Goal: Task Accomplishment & Management: Manage account settings

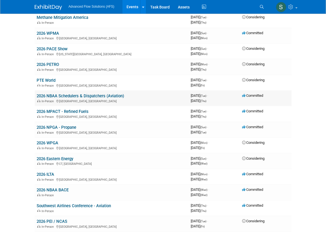
scroll to position [162, 0]
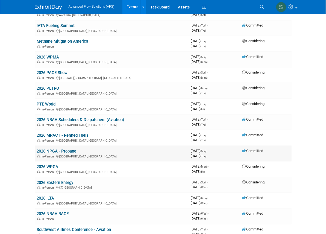
click at [37, 149] on link "2026 NPGA - Propane" at bounding box center [57, 151] width 40 height 5
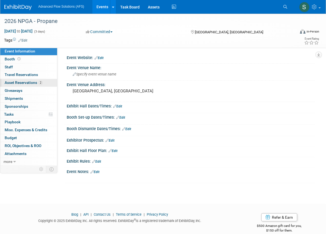
click at [14, 84] on span "Asset Reservations 2" at bounding box center [24, 82] width 38 height 4
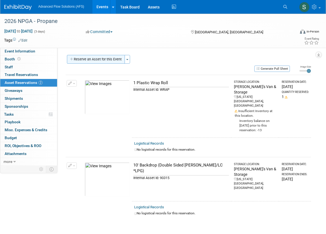
click at [106, 60] on button "Reserve an Asset for this Event" at bounding box center [96, 59] width 58 height 9
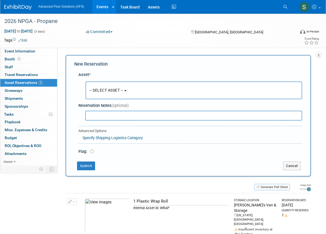
scroll to position [5, 0]
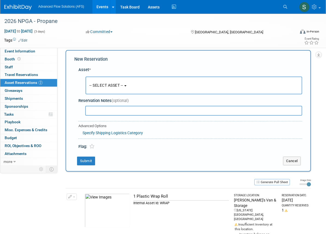
click at [123, 85] on span "-- SELECT ASSET --" at bounding box center [106, 85] width 34 height 4
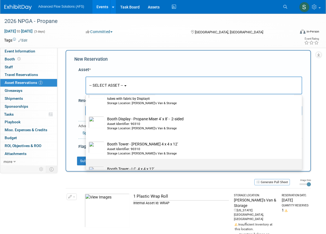
scroll to position [819, 0]
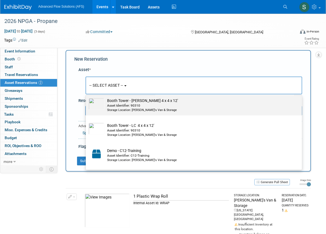
click at [119, 107] on div "Asset Identifier: 90310" at bounding box center [199, 105] width 184 height 5
click at [87, 97] on input "Booth Tower - [PERSON_NAME] 4 x 4 x 12' Asset Identifier: 90310 Storage Locatio…" at bounding box center [85, 95] width 4 height 4
select select "10698957"
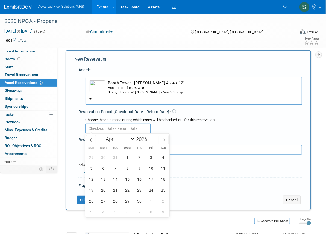
click at [119, 129] on input "text" at bounding box center [118, 128] width 66 height 10
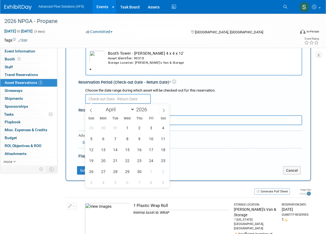
scroll to position [30, 0]
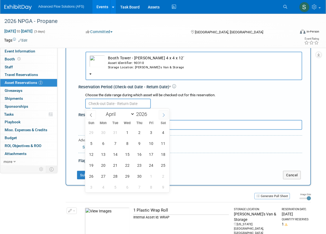
click at [162, 115] on icon at bounding box center [164, 115] width 4 height 4
click at [91, 115] on icon at bounding box center [91, 115] width 4 height 4
select select "2"
click at [102, 153] on span "16" at bounding box center [103, 154] width 11 height 11
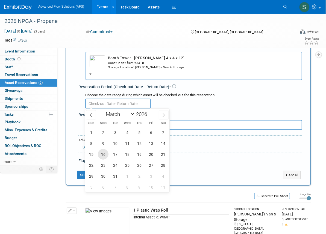
type input "[DATE]"
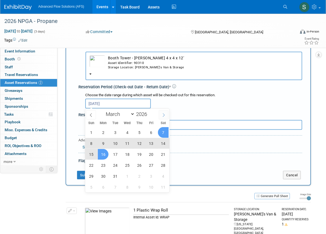
click at [165, 115] on icon at bounding box center [164, 115] width 4 height 4
select select "3"
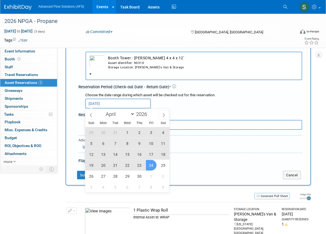
click at [147, 162] on span "24" at bounding box center [151, 165] width 11 height 11
type input "[DATE] to [DATE]"
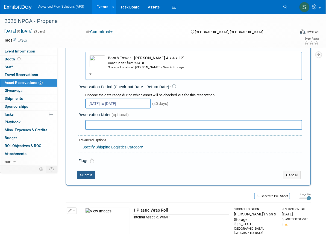
click at [88, 174] on button "Submit" at bounding box center [86, 175] width 18 height 9
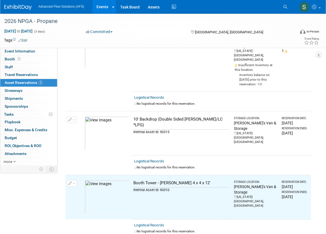
scroll to position [0, 0]
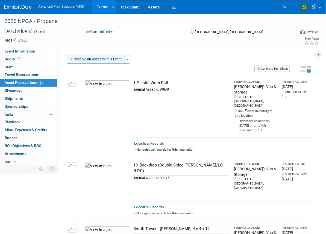
click at [81, 59] on button "Reserve an Asset for this Event" at bounding box center [96, 59] width 58 height 9
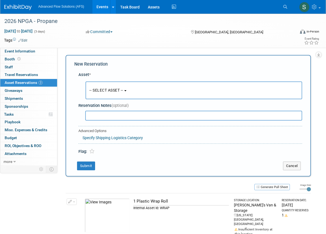
scroll to position [5, 0]
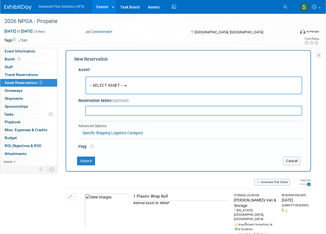
click at [113, 85] on span "-- SELECT ASSET --" at bounding box center [106, 85] width 34 height 4
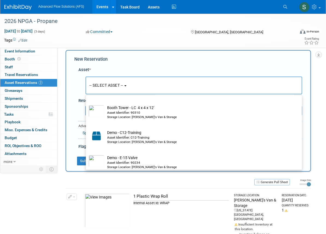
scroll to position [819, 0]
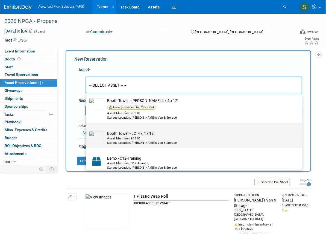
click at [99, 138] on img at bounding box center [96, 137] width 16 height 12
click at [87, 130] on input "Booth Tower - LC 4 x 4 x 12' Asset Identifier: 90310 Storage Location: [PERSON_…" at bounding box center [85, 128] width 4 height 4
select select "10698956"
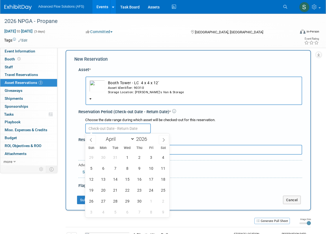
click at [127, 128] on input "text" at bounding box center [118, 128] width 66 height 10
click at [161, 138] on span at bounding box center [164, 139] width 10 height 9
click at [90, 140] on icon at bounding box center [91, 140] width 4 height 4
select select "2"
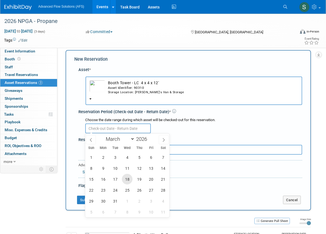
click at [131, 177] on span "18" at bounding box center [127, 179] width 11 height 11
type input "[DATE]"
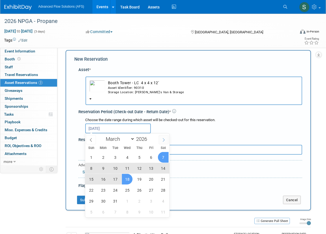
click at [162, 137] on span at bounding box center [164, 139] width 10 height 9
select select "3"
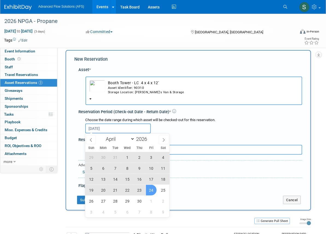
click at [147, 189] on span "24" at bounding box center [151, 190] width 11 height 11
type input "[DATE] to [DATE]"
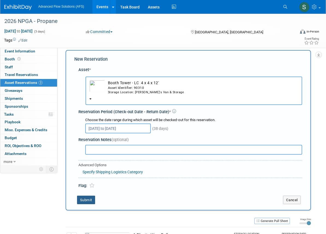
click at [91, 198] on button "Submit" at bounding box center [86, 199] width 18 height 9
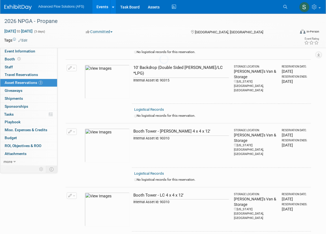
scroll to position [156, 0]
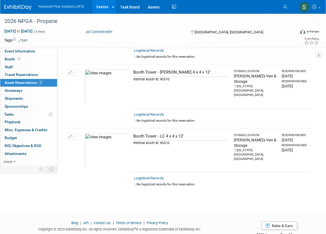
click at [71, 135] on icon "button" at bounding box center [70, 137] width 4 height 4
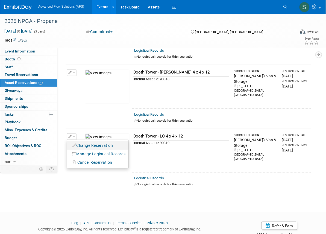
click at [80, 142] on button "Change Reservation" at bounding box center [93, 145] width 46 height 7
select select "2"
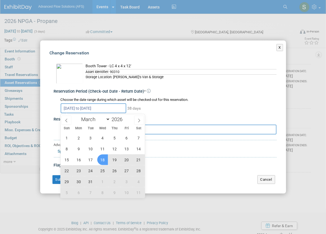
click at [90, 111] on input "[DATE] to [DATE]" at bounding box center [94, 108] width 66 height 10
click at [81, 158] on span "16" at bounding box center [78, 159] width 11 height 11
type input "[DATE]"
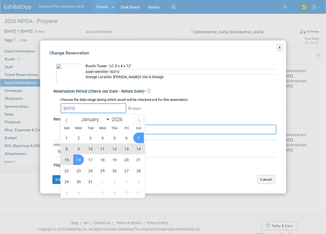
click at [138, 120] on icon at bounding box center [139, 120] width 4 height 4
select select "3"
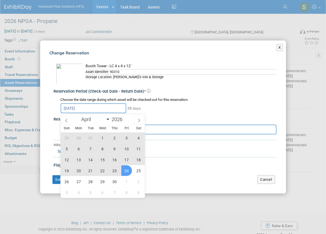
click at [127, 172] on span "24" at bounding box center [126, 170] width 11 height 11
type input "[DATE] to [DATE]"
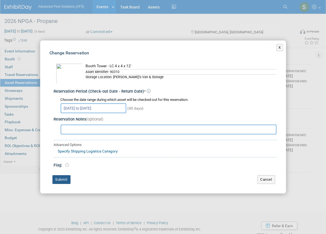
click at [66, 179] on button "Submit" at bounding box center [61, 179] width 18 height 9
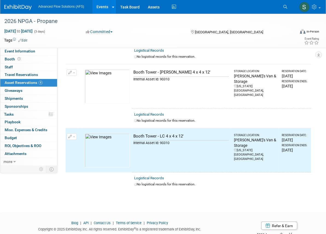
scroll to position [0, 0]
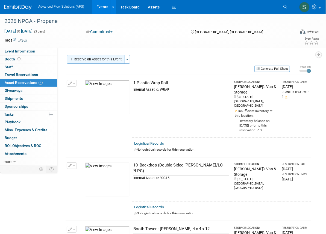
click at [96, 59] on button "Reserve an Asset for this Event" at bounding box center [96, 59] width 58 height 9
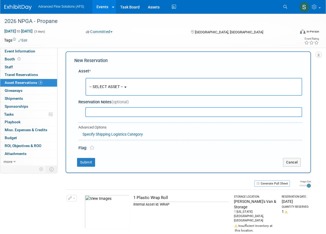
scroll to position [5, 0]
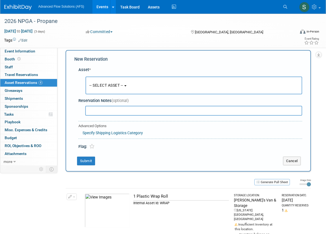
click at [123, 85] on span "-- SELECT ASSET --" at bounding box center [106, 85] width 34 height 4
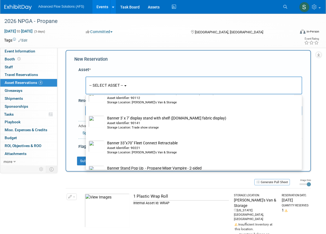
scroll to position [546, 0]
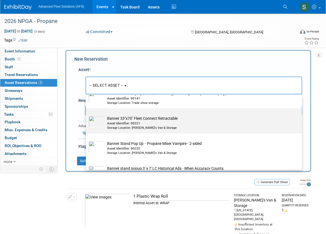
click at [102, 122] on img at bounding box center [96, 122] width 16 height 12
click at [87, 115] on input "Banner 33"x70" Fleet Connect Retractable Asset Identifier: 90221 Storage Locati…" at bounding box center [85, 113] width 4 height 4
select select "10728541"
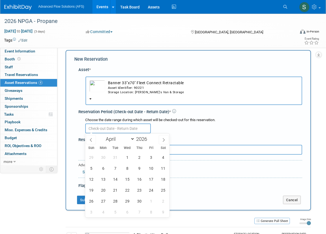
click at [123, 129] on input "text" at bounding box center [118, 128] width 66 height 10
click at [88, 140] on span at bounding box center [91, 139] width 10 height 9
select select "2"
click at [106, 179] on span "16" at bounding box center [103, 179] width 11 height 11
type input "[DATE]"
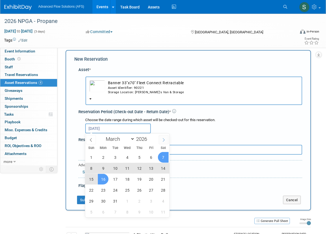
click at [163, 140] on icon at bounding box center [164, 140] width 4 height 4
select select "3"
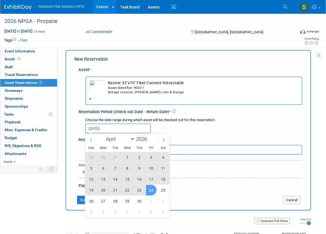
click at [152, 190] on span "24" at bounding box center [151, 190] width 11 height 11
type input "[DATE] to [DATE]"
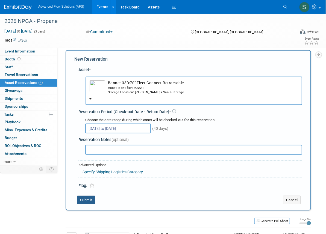
click at [86, 199] on button "Submit" at bounding box center [86, 199] width 18 height 9
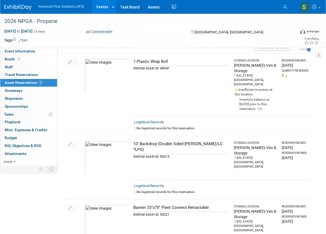
scroll to position [0, 0]
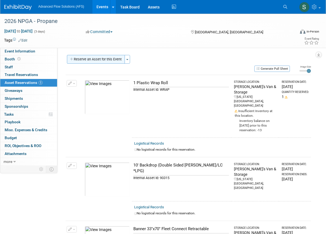
click at [92, 59] on button "Reserve an Asset for this Event" at bounding box center [96, 59] width 58 height 9
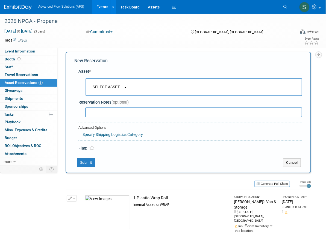
scroll to position [5, 0]
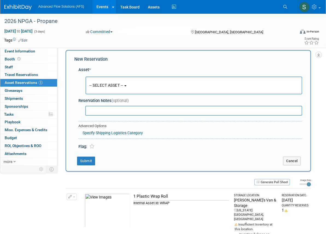
click at [119, 79] on button "-- SELECT ASSET --" at bounding box center [193, 85] width 217 height 18
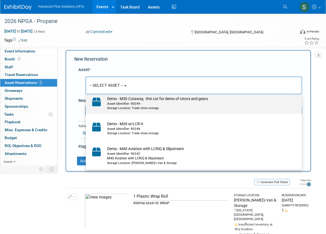
scroll to position [1067, 0]
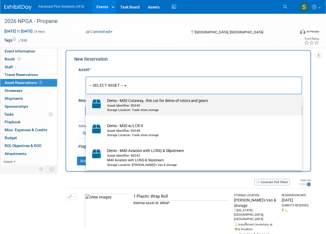
click at [110, 102] on td "Demo - M30 Cutaway, thin cut for demo of rotors and gears Asset Identifier: 902…" at bounding box center [197, 105] width 186 height 14
click at [87, 97] on input "Demo - M30 Cutaway, thin cut for demo of rotors and gears Asset Identifier: 902…" at bounding box center [85, 95] width 4 height 4
select select "10696888"
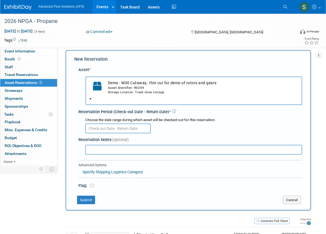
click at [127, 128] on input "text" at bounding box center [118, 128] width 66 height 10
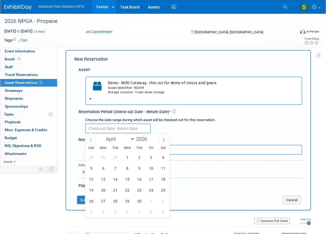
click at [91, 138] on icon at bounding box center [91, 140] width 2 height 4
select select "2"
click at [104, 180] on span "16" at bounding box center [103, 179] width 11 height 11
type input "[DATE]"
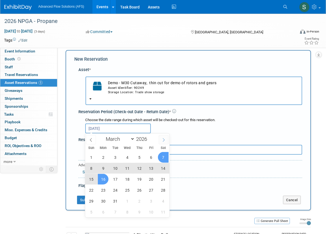
click at [165, 142] on span at bounding box center [164, 139] width 10 height 9
select select "3"
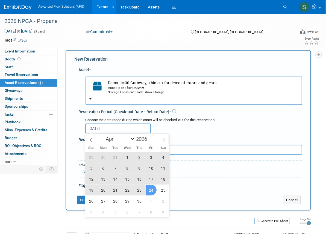
click at [149, 191] on span "24" at bounding box center [151, 190] width 11 height 11
type input "[DATE] to [DATE]"
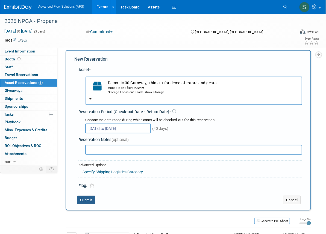
click at [87, 199] on button "Submit" at bounding box center [86, 199] width 18 height 9
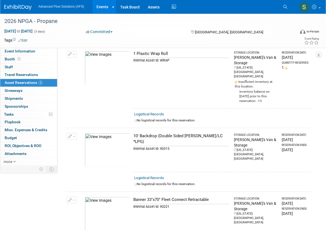
scroll to position [0, 0]
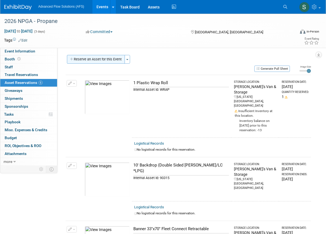
click at [96, 62] on button "Reserve an Asset for this Event" at bounding box center [96, 59] width 58 height 9
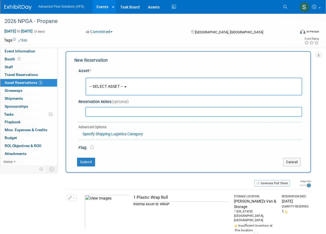
scroll to position [5, 0]
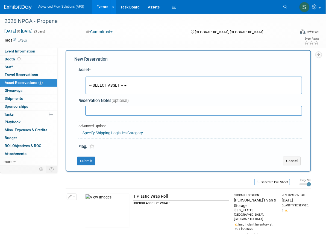
click at [123, 87] on span "-- SELECT ASSET --" at bounding box center [106, 85] width 34 height 4
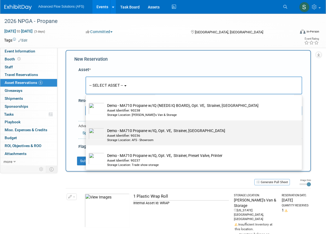
scroll to position [1365, 0]
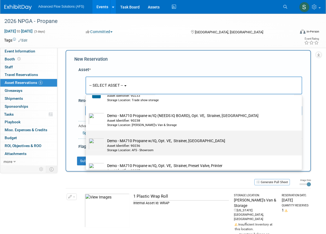
click at [95, 142] on img at bounding box center [96, 144] width 16 height 12
click at [87, 137] on input "Demo - MA710 Propane w/IQ, Opt. VE, Strainer, Preset Valve Asset Identifier: 90…" at bounding box center [85, 136] width 4 height 4
select select "10696878"
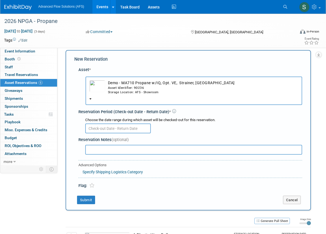
click at [127, 129] on input "text" at bounding box center [118, 128] width 66 height 10
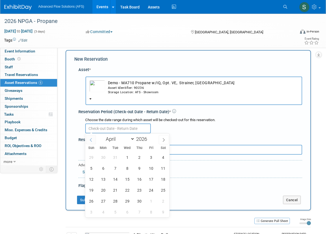
click at [89, 138] on icon at bounding box center [91, 140] width 4 height 4
select select "2"
click at [105, 179] on span "16" at bounding box center [103, 179] width 11 height 11
type input "[DATE]"
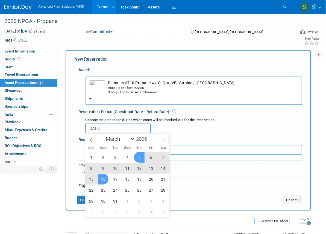
click at [164, 139] on icon at bounding box center [163, 140] width 2 height 4
select select "3"
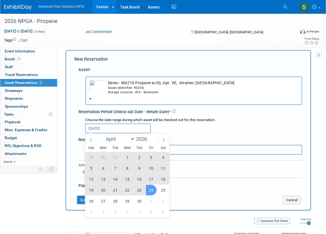
drag, startPoint x: 149, startPoint y: 188, endPoint x: 145, endPoint y: 186, distance: 4.0
click at [149, 188] on span "24" at bounding box center [151, 190] width 11 height 11
type input "[DATE] to [DATE]"
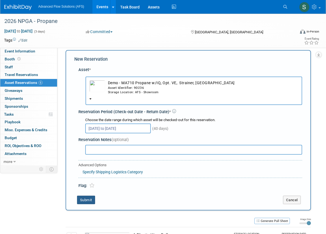
click at [87, 201] on button "Submit" at bounding box center [86, 199] width 18 height 9
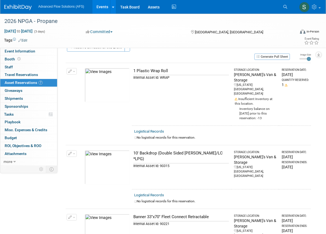
scroll to position [0, 0]
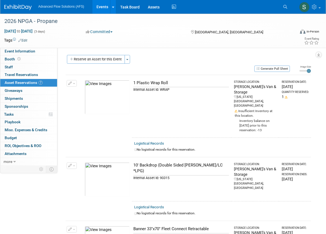
click at [88, 60] on button "Reserve an Asset for this Event" at bounding box center [96, 59] width 58 height 9
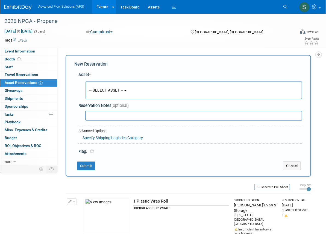
scroll to position [5, 0]
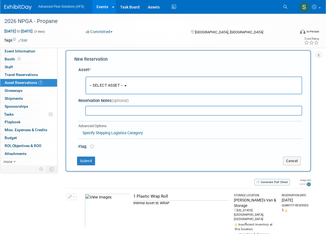
click at [120, 83] on span "-- SELECT ASSET --" at bounding box center [106, 85] width 34 height 4
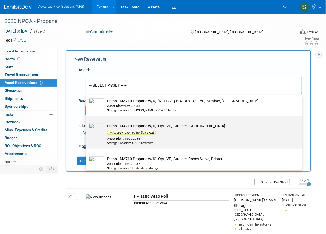
scroll to position [1390, 0]
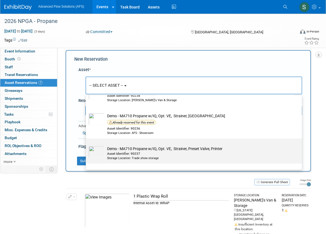
click at [113, 151] on td "Demo - MA710 Propane w/IQ, Opt. VE, Strainer, Preset Valve, Printer Asset Ident…" at bounding box center [197, 153] width 186 height 14
click at [87, 145] on input "Demo - MA710 Propane w/IQ, Opt. VE, Strainer, Preset Valve, Printer Asset Ident…" at bounding box center [85, 143] width 4 height 4
select select "10696879"
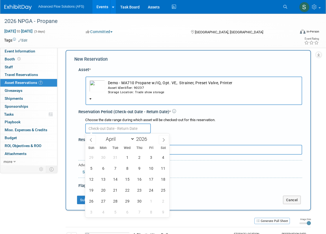
click at [130, 127] on input "text" at bounding box center [118, 128] width 66 height 10
click at [87, 140] on span at bounding box center [91, 139] width 10 height 9
select select "2"
click at [106, 179] on span "16" at bounding box center [103, 179] width 11 height 11
type input "[DATE]"
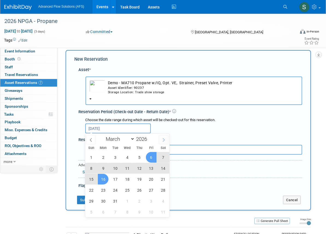
click at [164, 138] on icon at bounding box center [164, 140] width 4 height 4
select select "3"
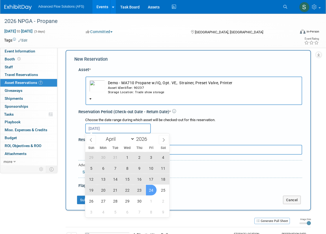
click at [149, 189] on span "24" at bounding box center [151, 190] width 11 height 11
type input "[DATE] to [DATE]"
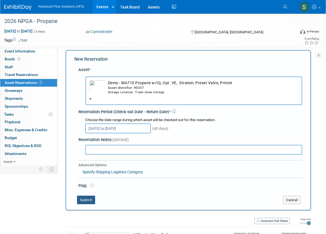
click at [80, 200] on button "Submit" at bounding box center [86, 199] width 18 height 9
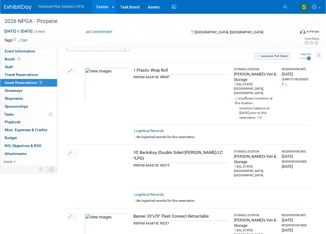
scroll to position [0, 0]
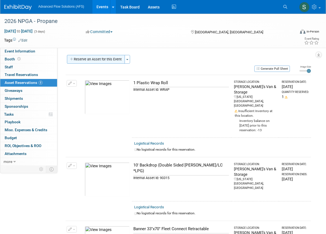
click at [94, 58] on button "Reserve an Asset for this Event" at bounding box center [96, 59] width 58 height 9
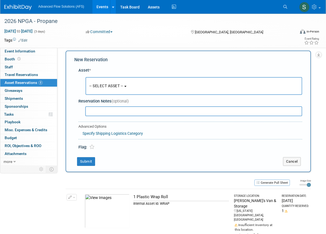
scroll to position [5, 0]
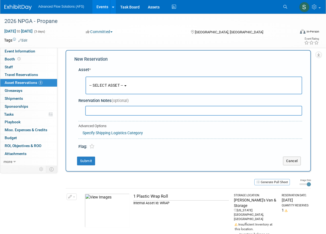
click at [123, 86] on span "-- SELECT ASSET --" at bounding box center [106, 85] width 34 height 4
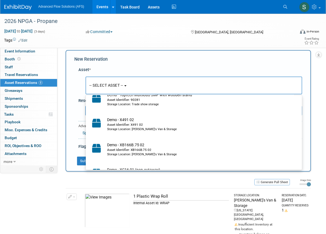
scroll to position [1588, 0]
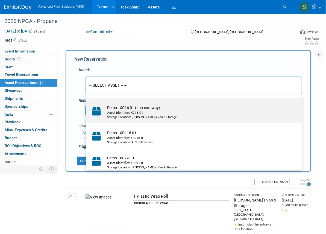
click at [124, 114] on div "Asset Identifier: XC16 01" at bounding box center [199, 112] width 184 height 5
click at [87, 104] on input "Demo - XC16 01 (non-cutaway) Asset Identifier: XC16 01 Storage Location: Emriks…" at bounding box center [85, 102] width 4 height 4
select select "10696971"
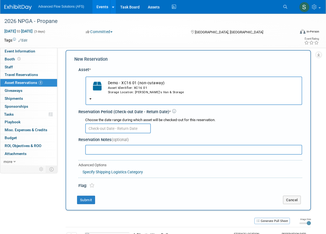
click at [107, 127] on input "text" at bounding box center [118, 128] width 66 height 10
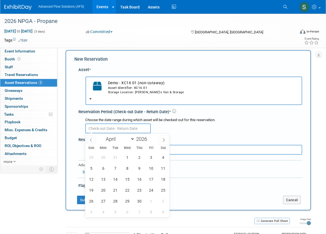
click at [92, 140] on icon at bounding box center [91, 140] width 4 height 4
select select "2"
click at [103, 177] on span "16" at bounding box center [103, 179] width 11 height 11
type input "[DATE]"
click at [161, 139] on span at bounding box center [164, 139] width 10 height 9
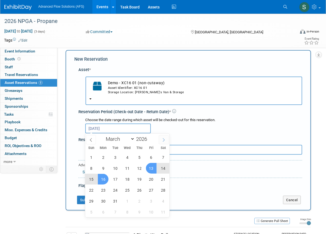
select select "3"
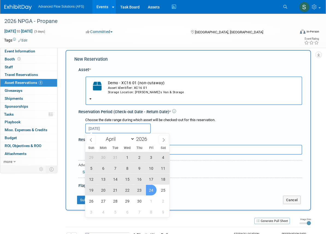
click at [150, 187] on span "24" at bounding box center [151, 190] width 11 height 11
type input "[DATE] to [DATE]"
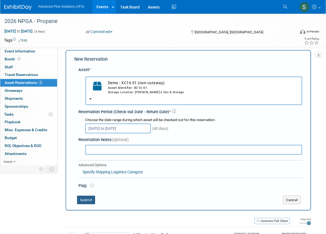
click at [90, 198] on button "Submit" at bounding box center [86, 199] width 18 height 9
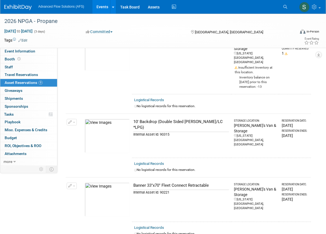
scroll to position [0, 0]
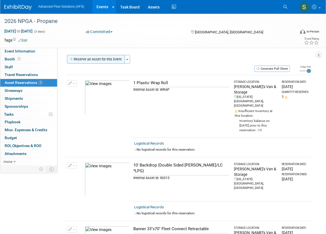
click at [96, 61] on button "Reserve an Asset for this Event" at bounding box center [96, 59] width 58 height 9
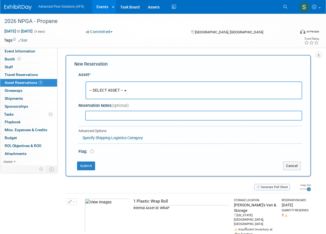
scroll to position [5, 0]
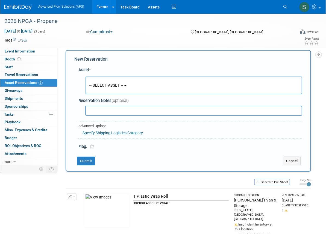
click at [123, 86] on span "-- SELECT ASSET --" at bounding box center [106, 85] width 34 height 4
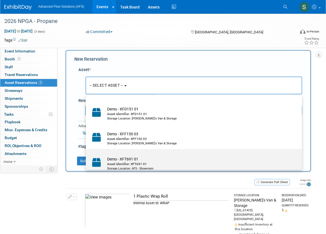
scroll to position [1663, 0]
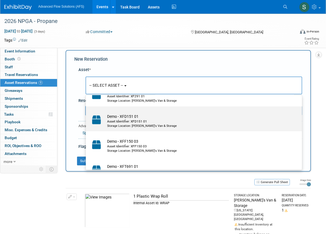
click at [115, 124] on div "Asset Identifier: XFD151 01" at bounding box center [199, 121] width 184 height 5
click at [87, 113] on input "Demo - XFD151 01 Asset Identifier: XFD151 01 Storage Location: [PERSON_NAME]'s …" at bounding box center [85, 111] width 4 height 4
select select "10696983"
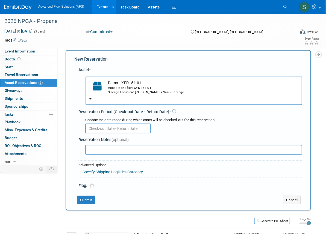
click at [118, 126] on input "text" at bounding box center [118, 128] width 66 height 10
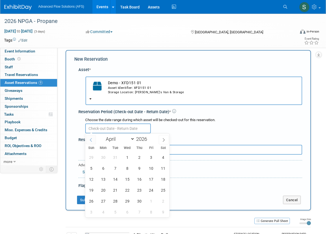
click at [92, 140] on icon at bounding box center [91, 140] width 4 height 4
select select "2"
click at [103, 179] on span "16" at bounding box center [103, 179] width 11 height 11
type input "[DATE]"
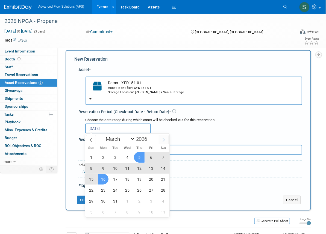
click at [164, 140] on icon at bounding box center [164, 140] width 4 height 4
select select "3"
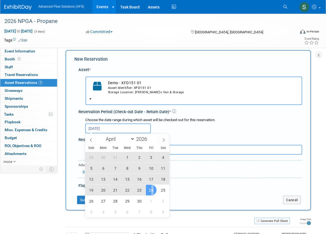
click at [152, 192] on span "24" at bounding box center [151, 190] width 11 height 11
type input "[DATE] to [DATE]"
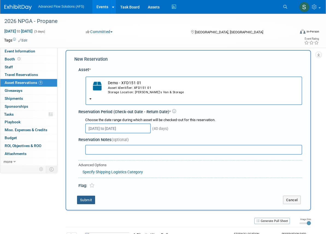
click at [90, 198] on button "Submit" at bounding box center [86, 199] width 18 height 9
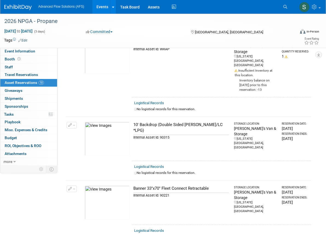
scroll to position [0, 0]
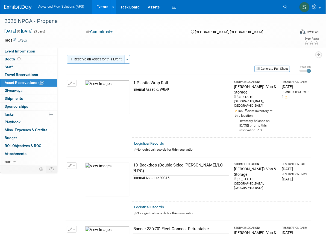
click at [99, 58] on button "Reserve an Asset for this Event" at bounding box center [96, 59] width 58 height 9
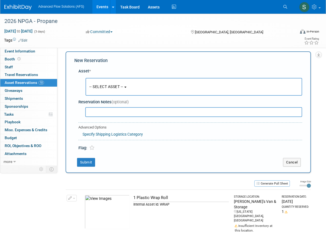
scroll to position [5, 0]
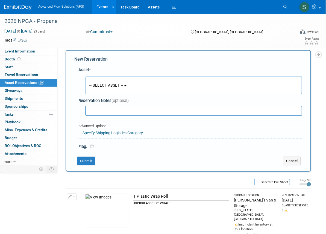
click at [126, 90] on button "-- SELECT ASSET --" at bounding box center [193, 85] width 217 height 18
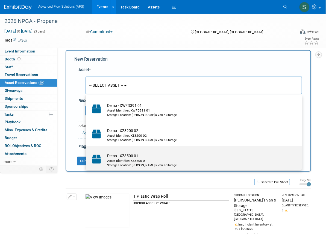
scroll to position [1837, 0]
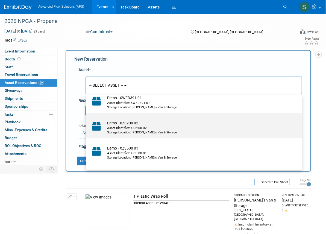
click at [116, 127] on td "Demo - XZ3200 02 Asset Identifier: XZ3200 02 Storage Location: [PERSON_NAME]'s …" at bounding box center [197, 127] width 186 height 14
click at [87, 119] on input "Demo - XZ3200 02 Asset Identifier: XZ3200 02 Storage Location: [PERSON_NAME]'s …" at bounding box center [85, 118] width 4 height 4
select select "10696977"
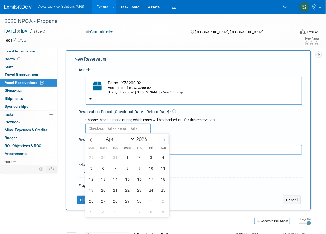
click at [118, 129] on input "text" at bounding box center [118, 128] width 66 height 10
click at [90, 140] on icon at bounding box center [91, 140] width 4 height 4
select select "2"
click at [99, 178] on span "16" at bounding box center [103, 179] width 11 height 11
type input "[DATE]"
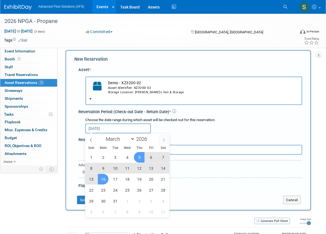
click at [161, 137] on span at bounding box center [164, 139] width 10 height 9
select select "3"
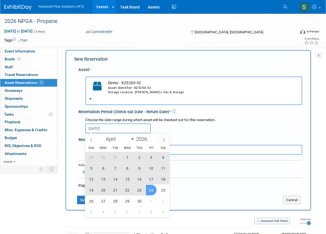
click at [151, 188] on span "24" at bounding box center [151, 190] width 11 height 11
type input "[DATE] to [DATE]"
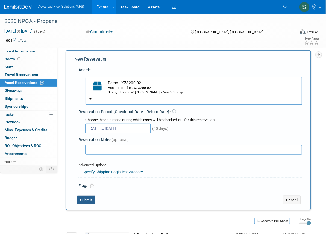
click at [86, 199] on button "Submit" at bounding box center [86, 199] width 18 height 9
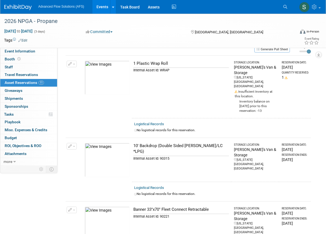
scroll to position [0, 0]
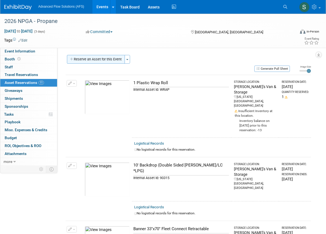
click at [108, 59] on button "Reserve an Asset for this Event" at bounding box center [96, 59] width 58 height 9
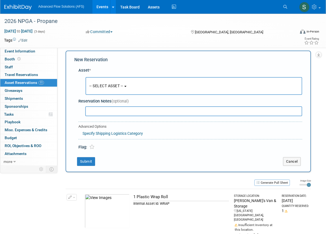
scroll to position [5, 0]
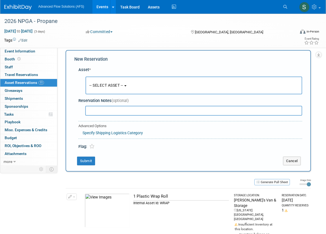
click at [123, 86] on span "-- SELECT ASSET --" at bounding box center [106, 85] width 34 height 4
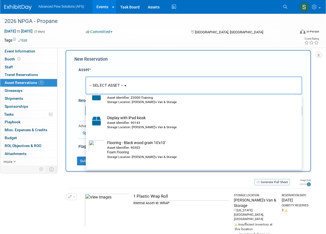
scroll to position [2035, 0]
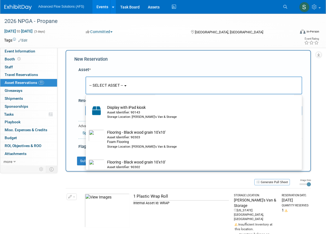
click at [135, 58] on div "New Reservation" at bounding box center [188, 59] width 228 height 6
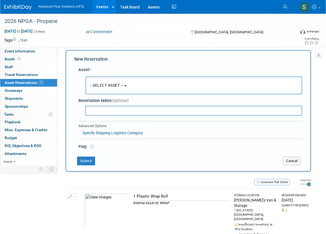
click at [140, 33] on div "Committed Committed Considering Not Going" at bounding box center [133, 32] width 98 height 6
click at [295, 161] on button "Cancel" at bounding box center [292, 160] width 18 height 9
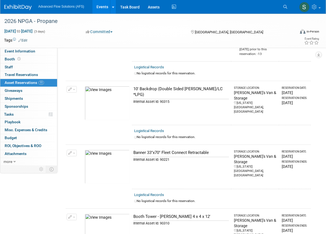
scroll to position [0, 0]
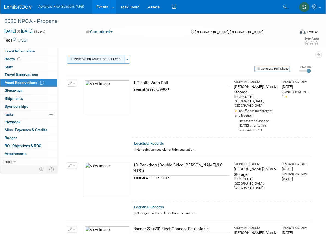
click at [93, 58] on button "Reserve an Asset for this Event" at bounding box center [96, 59] width 58 height 9
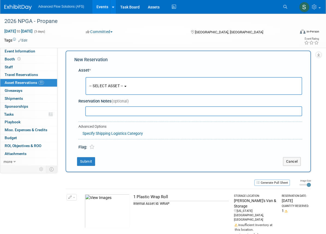
scroll to position [5, 0]
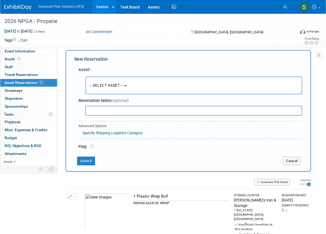
click at [131, 85] on button "-- SELECT ASSET --" at bounding box center [193, 85] width 217 height 18
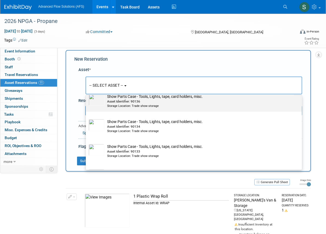
scroll to position [2457, 0]
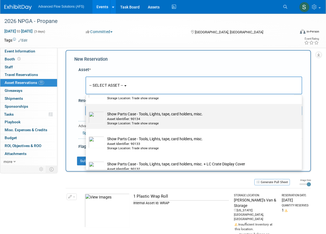
click at [114, 121] on div "Asset Identifier: 90134" at bounding box center [199, 119] width 184 height 5
click at [87, 111] on input "Show Parts Case - Tools, Lights, tape, card holders, misc. Asset Identifier: 90…" at bounding box center [85, 109] width 4 height 4
select select "10696849"
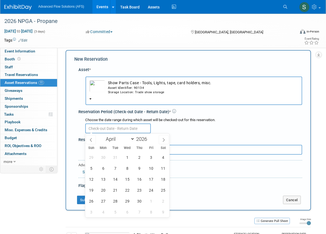
click at [137, 128] on input "text" at bounding box center [118, 128] width 66 height 10
click at [90, 140] on icon at bounding box center [91, 140] width 4 height 4
select select "2"
click at [103, 179] on span "16" at bounding box center [103, 179] width 11 height 11
type input "[DATE]"
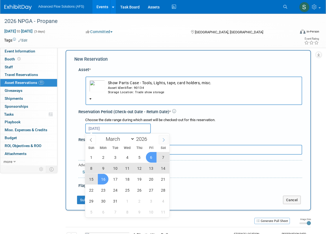
click at [165, 141] on icon at bounding box center [164, 140] width 4 height 4
select select "3"
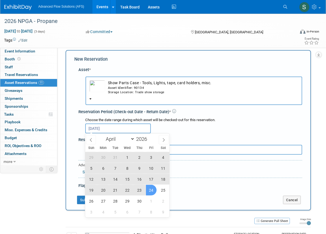
click at [153, 192] on span "24" at bounding box center [151, 190] width 11 height 11
type input "[DATE] to [DATE]"
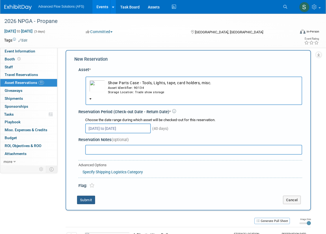
click at [87, 200] on button "Submit" at bounding box center [86, 199] width 18 height 9
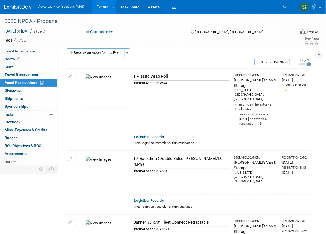
scroll to position [0, 0]
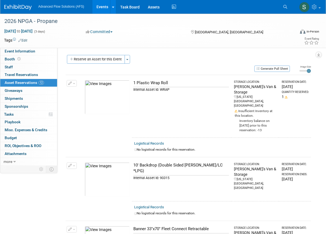
click at [102, 59] on button "Reserve an Asset for this Event" at bounding box center [96, 59] width 58 height 9
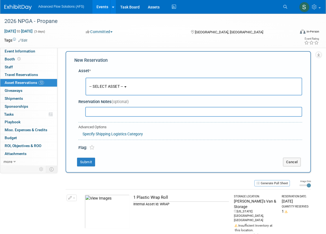
scroll to position [5, 0]
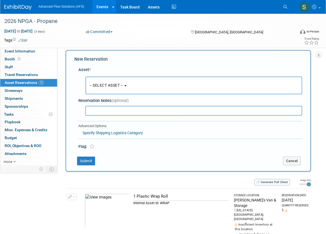
click at [122, 85] on span "-- SELECT ASSET --" at bounding box center [106, 85] width 34 height 4
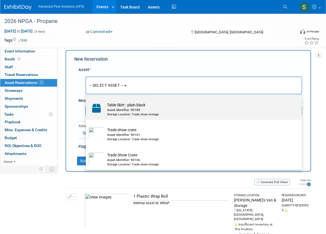
scroll to position [2829, 0]
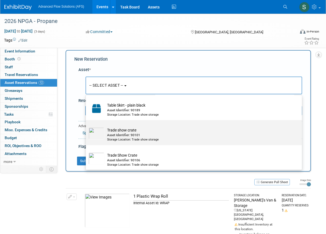
click at [107, 137] on div "Asset Identifier: 90101" at bounding box center [199, 135] width 184 height 5
click at [87, 126] on input "Trade show crate Asset Identifier: 90101 Storage Location: Trade show storage" at bounding box center [85, 125] width 4 height 4
select select "10696829"
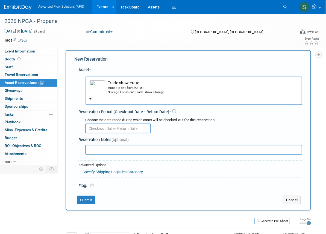
click at [106, 125] on input "text" at bounding box center [118, 128] width 66 height 10
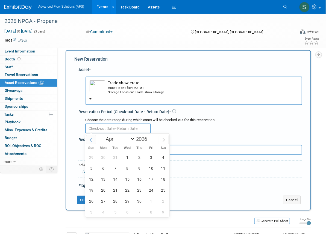
click at [91, 137] on span at bounding box center [91, 139] width 10 height 9
select select "2"
click at [105, 179] on span "16" at bounding box center [103, 179] width 11 height 11
type input "[DATE]"
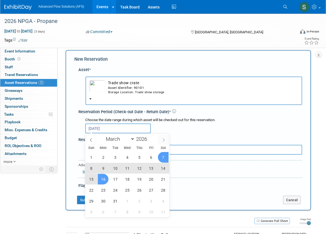
click at [164, 139] on icon at bounding box center [164, 140] width 4 height 4
select select "3"
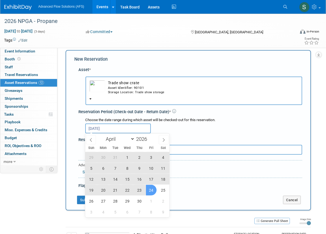
click at [152, 192] on span "24" at bounding box center [151, 190] width 11 height 11
type input "[DATE] to [DATE]"
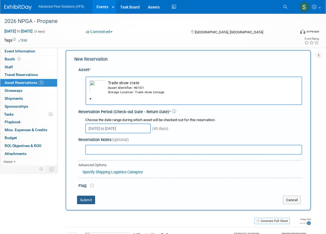
click at [90, 199] on button "Submit" at bounding box center [86, 199] width 18 height 9
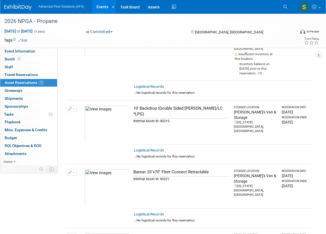
scroll to position [0, 0]
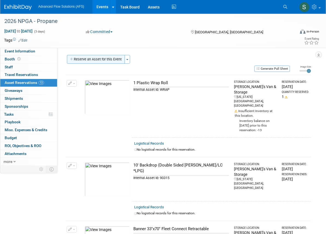
click at [93, 58] on button "Reserve an Asset for this Event" at bounding box center [96, 59] width 58 height 9
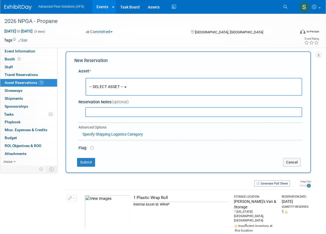
scroll to position [5, 0]
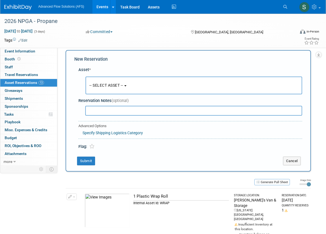
click at [119, 87] on span "-- SELECT ASSET --" at bounding box center [106, 85] width 34 height 4
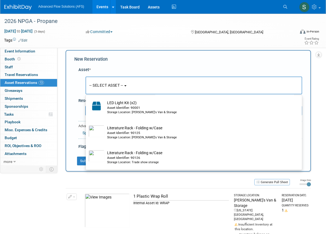
scroll to position [2234, 0]
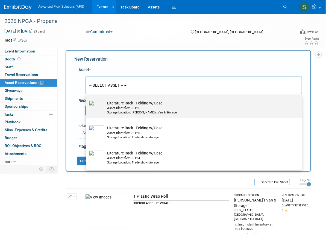
click at [109, 110] on div "Asset Identifier: 90125" at bounding box center [199, 108] width 184 height 5
click at [87, 99] on input "Literature Rack - Folding w/Case Asset Identifier: 90125 Storage Location: [PER…" at bounding box center [85, 98] width 4 height 4
select select "10698998"
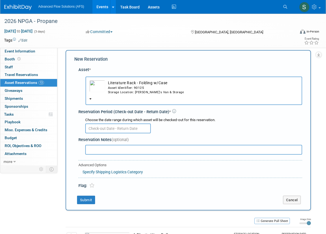
click at [125, 128] on input "text" at bounding box center [118, 128] width 66 height 10
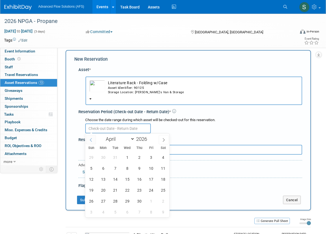
click at [91, 139] on icon at bounding box center [91, 140] width 4 height 4
select select "2"
click at [104, 178] on span "16" at bounding box center [103, 179] width 11 height 11
type input "[DATE]"
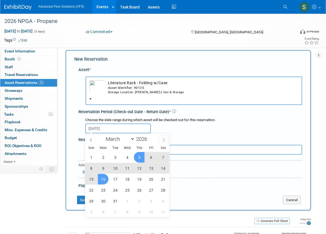
click at [164, 137] on span at bounding box center [164, 139] width 10 height 9
select select "3"
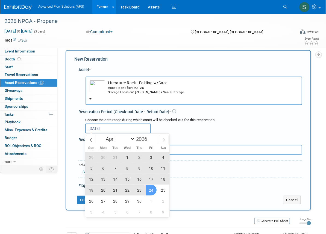
click at [153, 192] on span "24" at bounding box center [151, 190] width 11 height 11
type input "[DATE] to [DATE]"
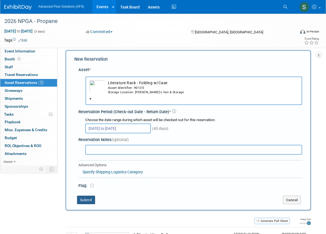
click at [89, 198] on button "Submit" at bounding box center [86, 199] width 18 height 9
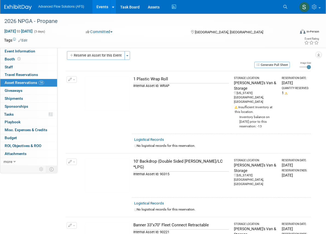
scroll to position [0, 0]
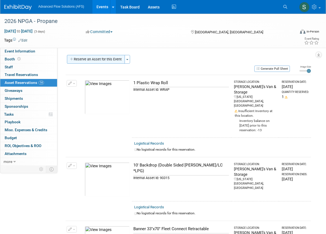
click at [98, 58] on button "Reserve an Asset for this Event" at bounding box center [96, 59] width 58 height 9
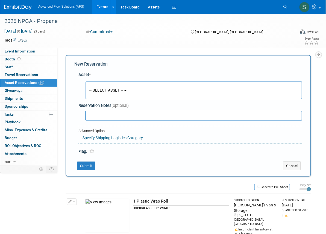
scroll to position [5, 0]
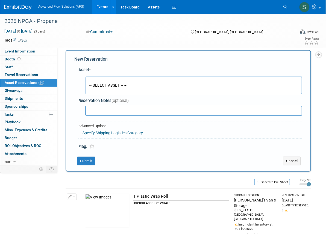
click at [113, 83] on span "-- SELECT ASSET --" at bounding box center [106, 85] width 34 height 4
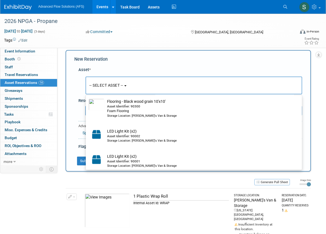
scroll to position [2234, 0]
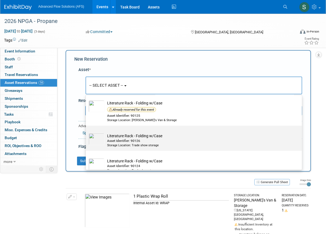
click at [111, 142] on td "Literature Rack - Folding w/Case Asset Identifier: 90126 Storage Location: Trad…" at bounding box center [197, 140] width 186 height 14
click at [87, 132] on input "Literature Rack - Folding w/Case Asset Identifier: 90126 Storage Location: Trad…" at bounding box center [85, 131] width 4 height 4
select select "10696845"
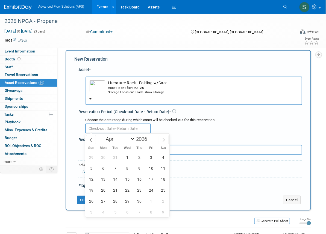
click at [126, 129] on input "text" at bounding box center [118, 128] width 66 height 10
click at [91, 140] on icon at bounding box center [91, 140] width 4 height 4
select select "2"
click at [102, 180] on span "16" at bounding box center [103, 179] width 11 height 11
type input "[DATE]"
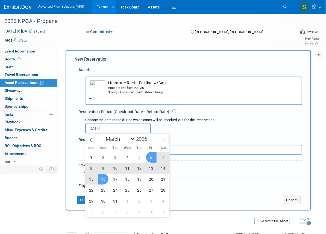
click at [165, 140] on icon at bounding box center [164, 140] width 4 height 4
select select "3"
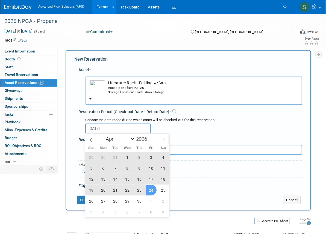
click at [148, 190] on span "24" at bounding box center [151, 190] width 11 height 11
type input "[DATE] to [DATE]"
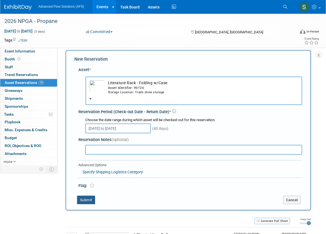
click at [92, 197] on button "Submit" at bounding box center [86, 199] width 18 height 9
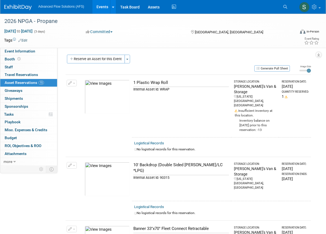
scroll to position [0, 0]
click at [112, 59] on button "Reserve an Asset for this Event" at bounding box center [96, 59] width 58 height 9
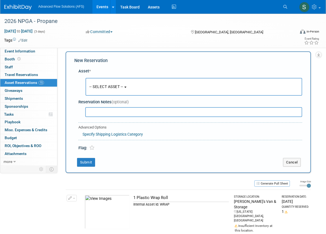
scroll to position [5, 0]
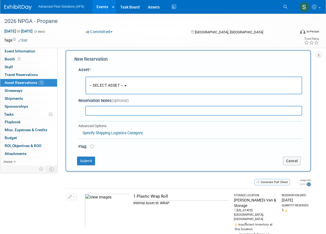
click at [122, 85] on span "-- SELECT ASSET --" at bounding box center [106, 85] width 34 height 4
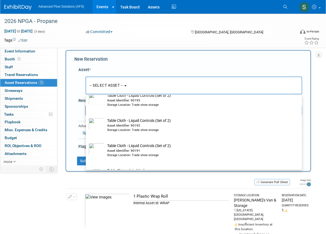
scroll to position [2755, 0]
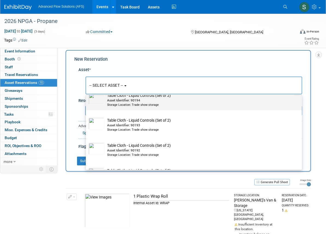
click at [126, 103] on div "Asset Identifier: 90194" at bounding box center [199, 100] width 184 height 5
click at [87, 92] on input "Table Cloth - Liquid Controls (Set of 2) Asset Identifier: 90194 Storage Locati…" at bounding box center [85, 90] width 4 height 4
select select "10696867"
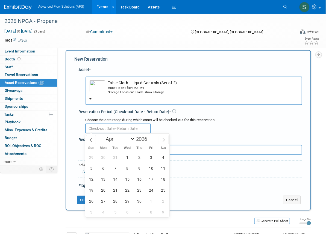
click at [111, 126] on input "text" at bounding box center [118, 128] width 66 height 10
click at [92, 139] on icon at bounding box center [91, 140] width 4 height 4
select select "2"
click at [103, 180] on span "16" at bounding box center [103, 179] width 11 height 11
type input "[DATE]"
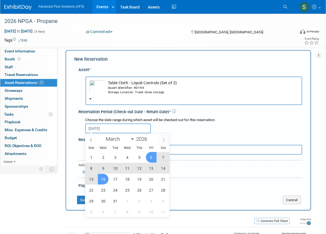
click at [168, 138] on span at bounding box center [164, 139] width 10 height 9
select select "3"
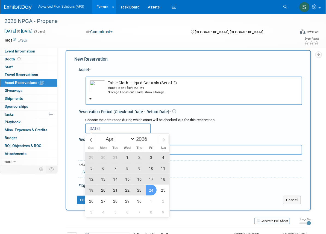
click at [152, 192] on span "24" at bounding box center [151, 190] width 11 height 11
type input "[DATE] to [DATE]"
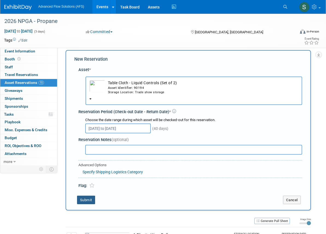
click at [91, 201] on button "Submit" at bounding box center [86, 199] width 18 height 9
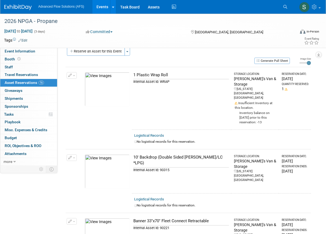
scroll to position [0, 0]
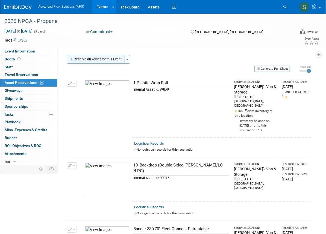
click at [101, 57] on button "Reserve an Asset for this Event" at bounding box center [96, 59] width 58 height 9
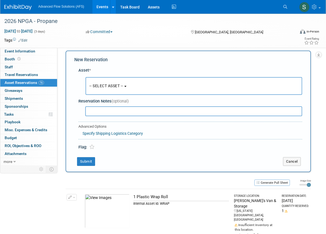
scroll to position [5, 0]
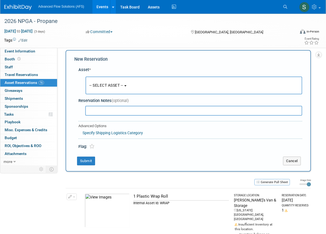
click at [131, 84] on button "-- SELECT ASSET --" at bounding box center [193, 85] width 217 height 18
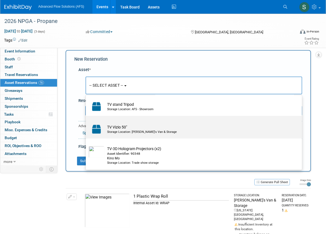
scroll to position [3200, 0]
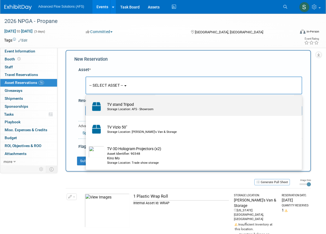
click at [115, 104] on td "TV stand Tripod Storage Location: AFS - Showroom" at bounding box center [197, 106] width 186 height 12
click at [87, 100] on input "TV stand Tripod Storage Location: AFS - Showroom" at bounding box center [85, 98] width 4 height 4
select select "10729189"
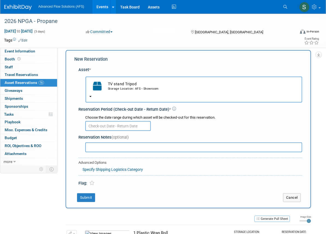
click at [103, 124] on input "text" at bounding box center [118, 126] width 66 height 10
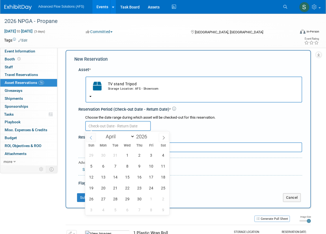
click at [92, 137] on icon at bounding box center [91, 138] width 4 height 4
select select "2"
click at [105, 176] on span "16" at bounding box center [103, 176] width 11 height 11
type input "[DATE]"
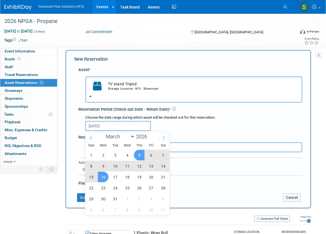
click at [162, 141] on span at bounding box center [164, 137] width 10 height 9
select select "3"
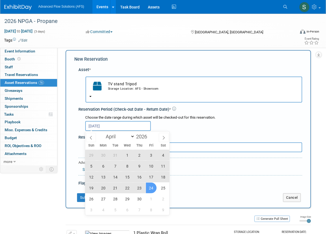
click at [151, 186] on span "24" at bounding box center [151, 187] width 11 height 11
type input "[DATE] to [DATE]"
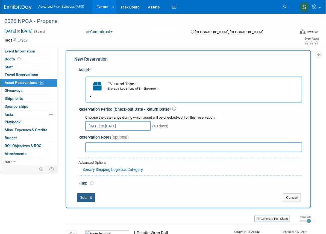
click at [85, 197] on button "Submit" at bounding box center [86, 197] width 18 height 9
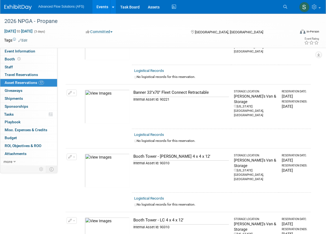
scroll to position [0, 0]
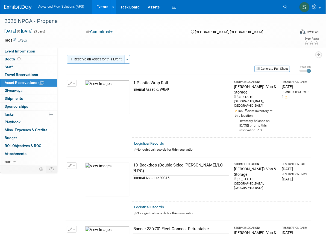
click at [100, 58] on button "Reserve an Asset for this Event" at bounding box center [96, 59] width 58 height 9
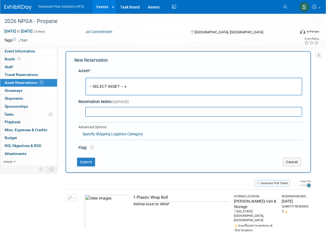
scroll to position [5, 0]
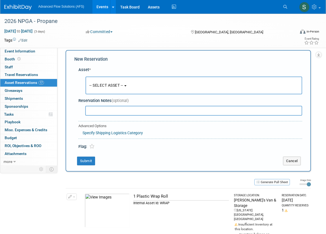
click at [119, 84] on span "-- SELECT ASSET --" at bounding box center [106, 85] width 34 height 4
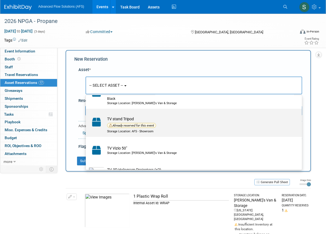
scroll to position [3202, 0]
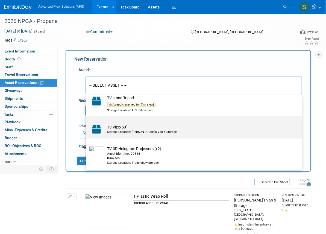
click at [120, 132] on td "TV Vizio 50" Storage Location: [PERSON_NAME]'s Van & Storage" at bounding box center [197, 129] width 186 height 12
click at [87, 122] on input "TV Vizio 50" Storage Location: [PERSON_NAME]'s Van & Storage" at bounding box center [85, 121] width 4 height 4
select select "10729188"
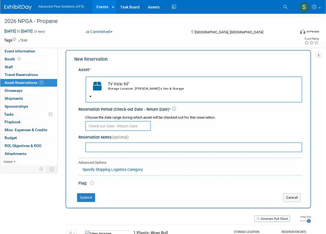
click at [98, 125] on input "text" at bounding box center [118, 126] width 66 height 10
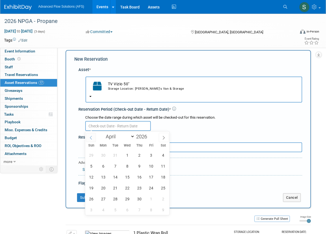
click at [90, 137] on icon at bounding box center [91, 138] width 4 height 4
select select "2"
click at [105, 178] on span "16" at bounding box center [103, 176] width 11 height 11
type input "[DATE]"
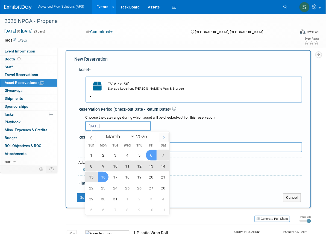
click at [165, 134] on span at bounding box center [164, 137] width 10 height 9
select select "3"
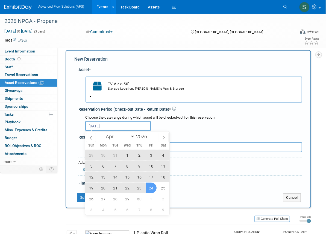
click at [151, 186] on span "24" at bounding box center [151, 187] width 11 height 11
type input "[DATE] to [DATE]"
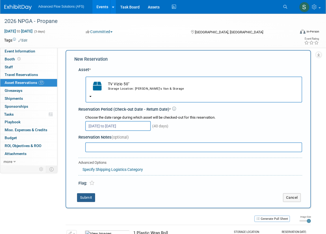
click at [85, 196] on button "Submit" at bounding box center [86, 197] width 18 height 9
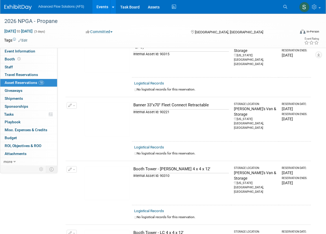
scroll to position [0, 0]
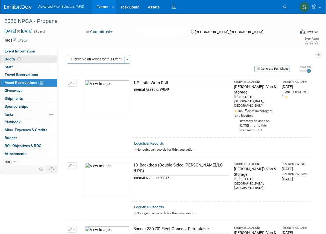
click at [13, 60] on span "Booth" at bounding box center [13, 59] width 17 height 4
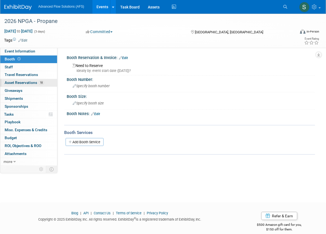
click at [18, 82] on span "Asset Reservations 18" at bounding box center [24, 82] width 39 height 4
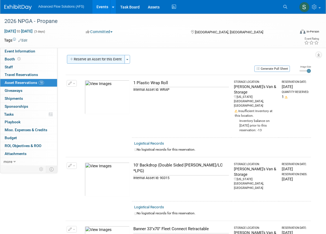
click at [101, 58] on button "Reserve an Asset for this Event" at bounding box center [96, 59] width 58 height 9
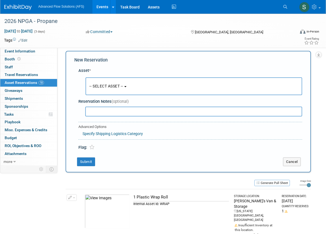
scroll to position [5, 0]
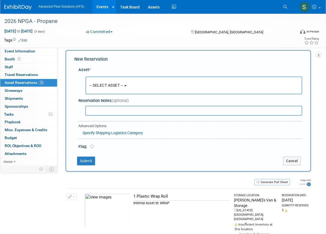
click at [123, 87] on span "-- SELECT ASSET --" at bounding box center [106, 85] width 34 height 4
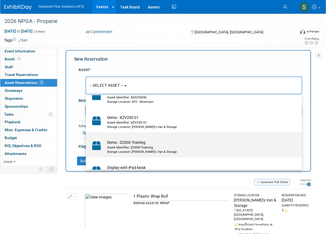
scroll to position [1961, 0]
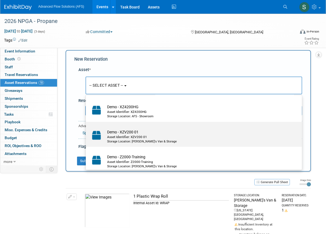
click at [99, 136] on img at bounding box center [96, 135] width 16 height 12
click at [87, 128] on input "Demo - XZV200 01 Asset Identifier: XZV200 01 Storage Location: [PERSON_NAME]'s …" at bounding box center [85, 127] width 4 height 4
select select "10696973"
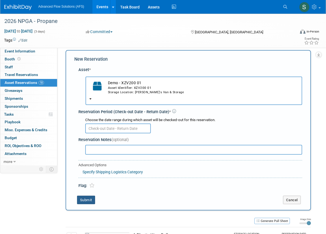
click at [88, 197] on button "Submit" at bounding box center [86, 199] width 18 height 9
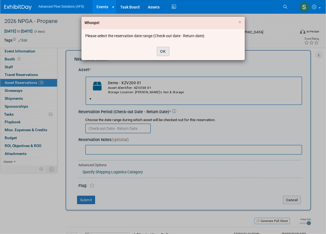
drag, startPoint x: 163, startPoint y: 54, endPoint x: 158, endPoint y: 59, distance: 7.1
click at [163, 54] on button "OK" at bounding box center [163, 51] width 13 height 9
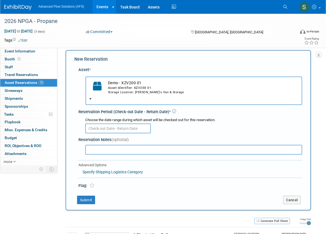
click at [100, 126] on input "text" at bounding box center [118, 128] width 66 height 10
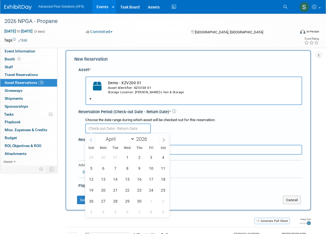
click at [88, 139] on span at bounding box center [91, 139] width 10 height 9
select select "2"
click at [102, 180] on span "16" at bounding box center [103, 179] width 11 height 11
type input "[DATE]"
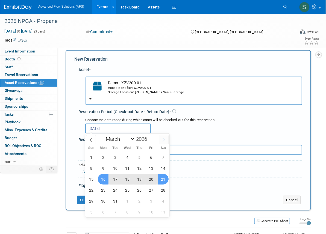
click at [164, 139] on icon at bounding box center [164, 140] width 4 height 4
select select "3"
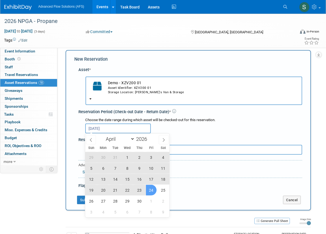
click at [151, 191] on span "24" at bounding box center [151, 190] width 11 height 11
type input "[DATE] to [DATE]"
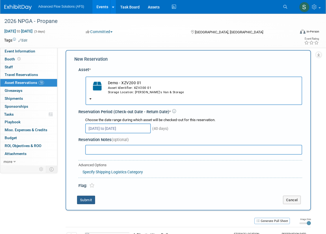
click at [87, 201] on button "Submit" at bounding box center [86, 199] width 18 height 9
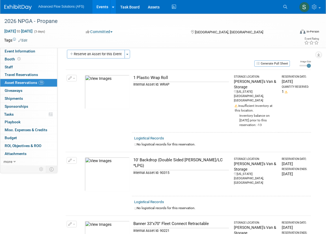
scroll to position [0, 0]
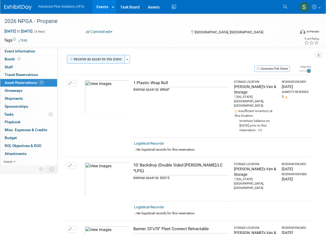
click at [103, 58] on button "Reserve an Asset for this Event" at bounding box center [96, 59] width 58 height 9
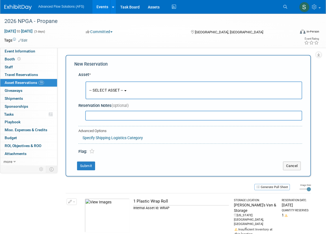
scroll to position [5, 0]
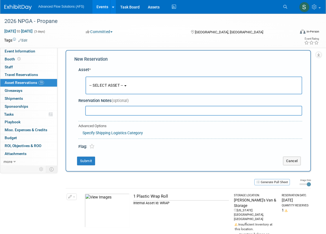
click at [126, 85] on b "button" at bounding box center [125, 85] width 2 height 1
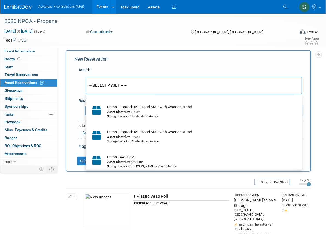
scroll to position [1539, 0]
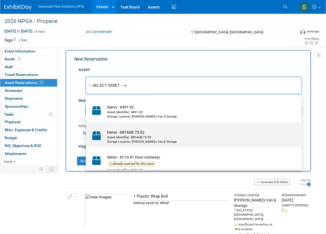
click at [111, 137] on td "Demo - XB166B.75 02 Asset Identifier: XB166B.75 02 Storage Location: [PERSON_NA…" at bounding box center [197, 137] width 186 height 14
click at [87, 129] on input "Demo - XB166B.75 02 Asset Identifier: XB166B.75 02 Storage Location: [PERSON_NA…" at bounding box center [85, 127] width 4 height 4
select select "10696972"
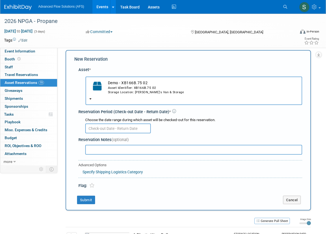
click at [129, 128] on input "text" at bounding box center [118, 128] width 66 height 10
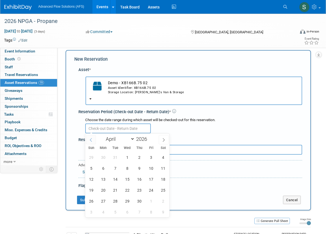
click at [90, 139] on icon at bounding box center [91, 140] width 4 height 4
select select "2"
click at [103, 178] on span "16" at bounding box center [103, 179] width 11 height 11
type input "[DATE]"
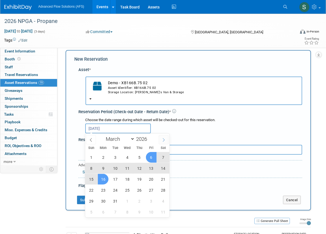
click at [164, 140] on icon at bounding box center [164, 140] width 4 height 4
select select "3"
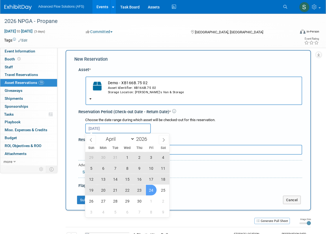
click at [147, 189] on span "24" at bounding box center [151, 190] width 11 height 11
type input "[DATE] to [DATE]"
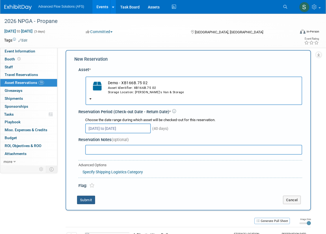
click at [85, 197] on button "Submit" at bounding box center [86, 199] width 18 height 9
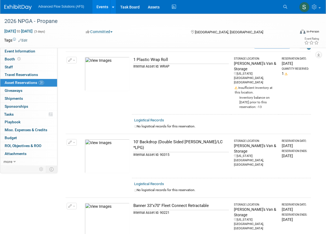
scroll to position [0, 0]
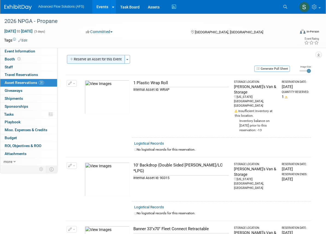
click at [93, 59] on button "Reserve an Asset for this Event" at bounding box center [96, 59] width 58 height 9
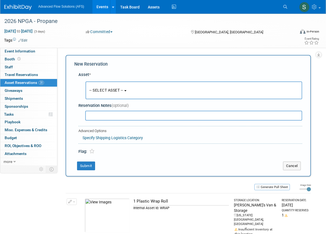
scroll to position [5, 0]
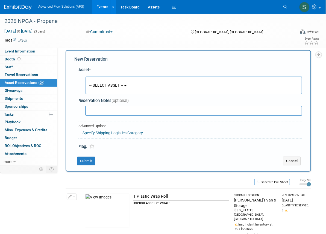
click at [123, 85] on span "-- SELECT ASSET --" at bounding box center [106, 85] width 34 height 4
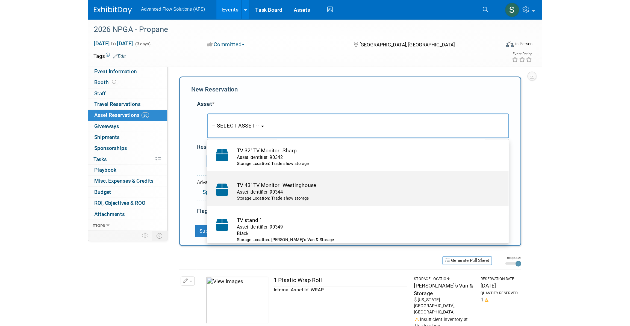
scroll to position [3127, 0]
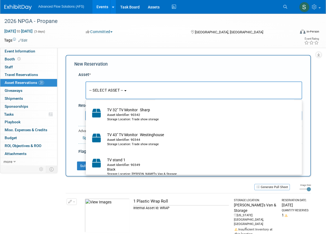
click at [248, 51] on div "Event Website: Edit Event Venue Name: Specify event venue name Event Venue Addr…" at bounding box center [185, 106] width 257 height 117
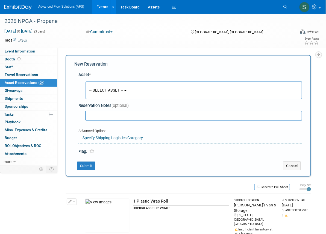
click at [14, 82] on span "Asset Reservations 20" at bounding box center [24, 82] width 39 height 4
click at [288, 164] on button "Cancel" at bounding box center [292, 165] width 18 height 9
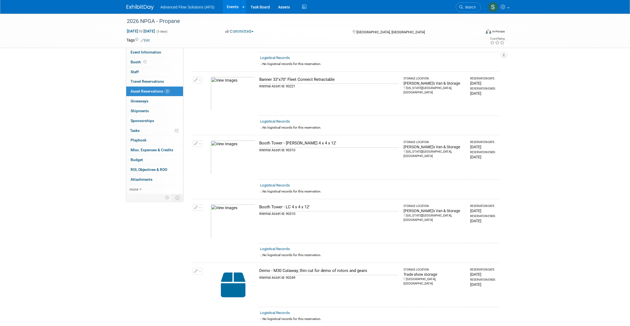
scroll to position [0, 0]
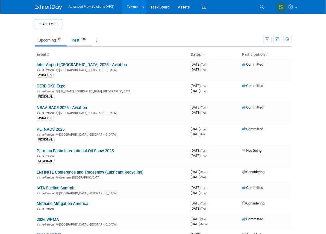
click at [68, 40] on link "Past 118" at bounding box center [80, 40] width 24 height 10
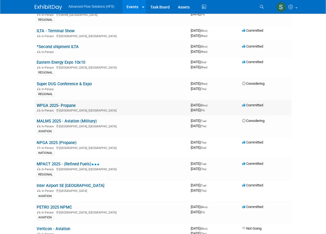
scroll to position [124, 0]
click at [37, 140] on link "NPGA 2025 (Propane)" at bounding box center [57, 142] width 40 height 5
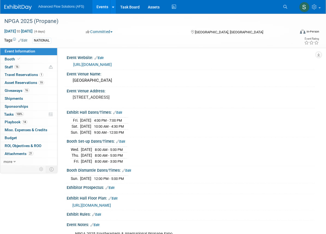
click at [98, 64] on link "[URL][DOMAIN_NAME]" at bounding box center [92, 64] width 38 height 4
click at [111, 203] on span "[URL][DOMAIN_NAME]" at bounding box center [91, 205] width 38 height 4
click at [14, 79] on link "19 Asset Reservations 19" at bounding box center [28, 83] width 57 height 8
